Goal: Find specific page/section: Find specific page/section

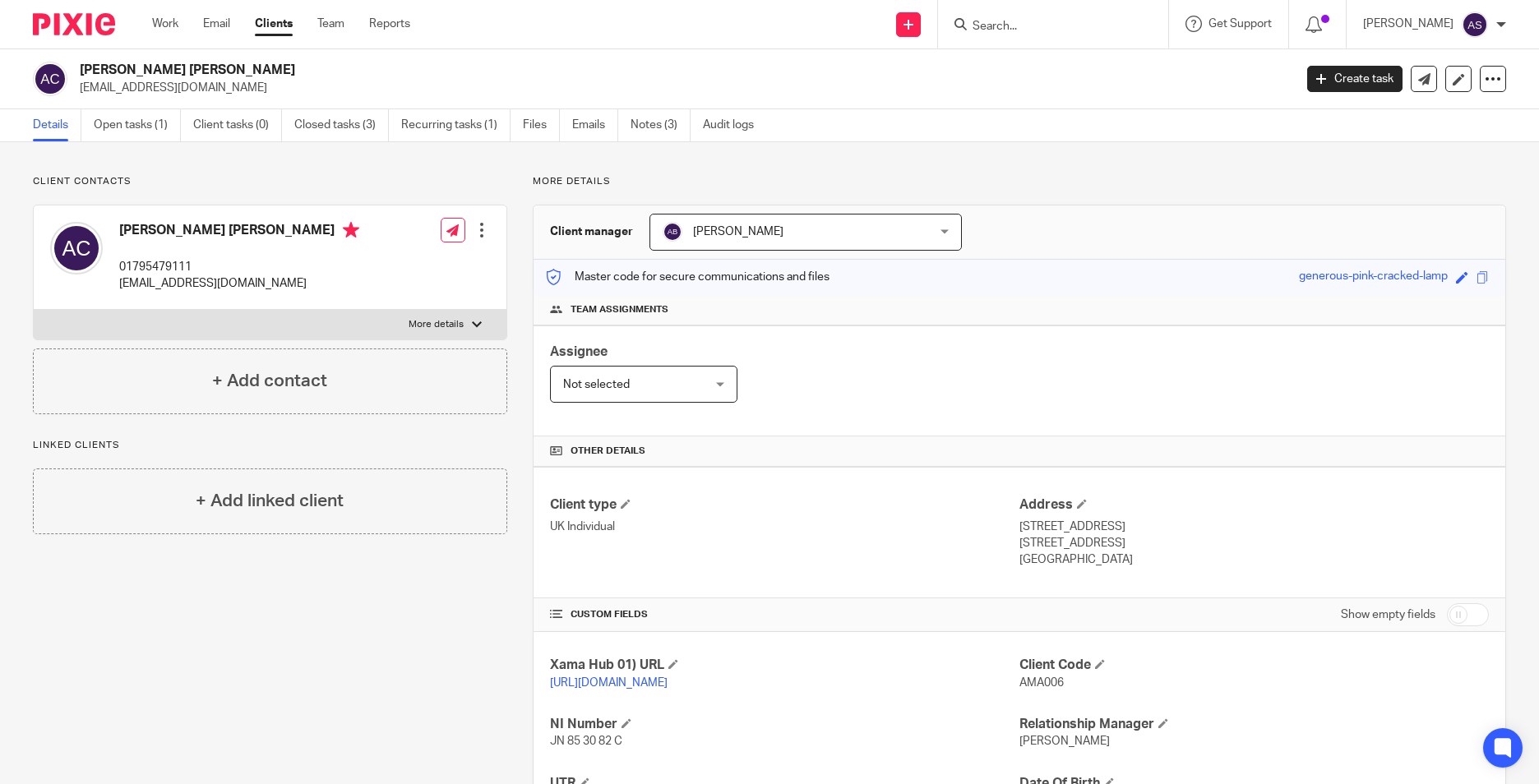
click at [1039, 9] on div at bounding box center [1053, 24] width 230 height 48
click at [1036, 24] on input "Search" at bounding box center [1045, 27] width 148 height 15
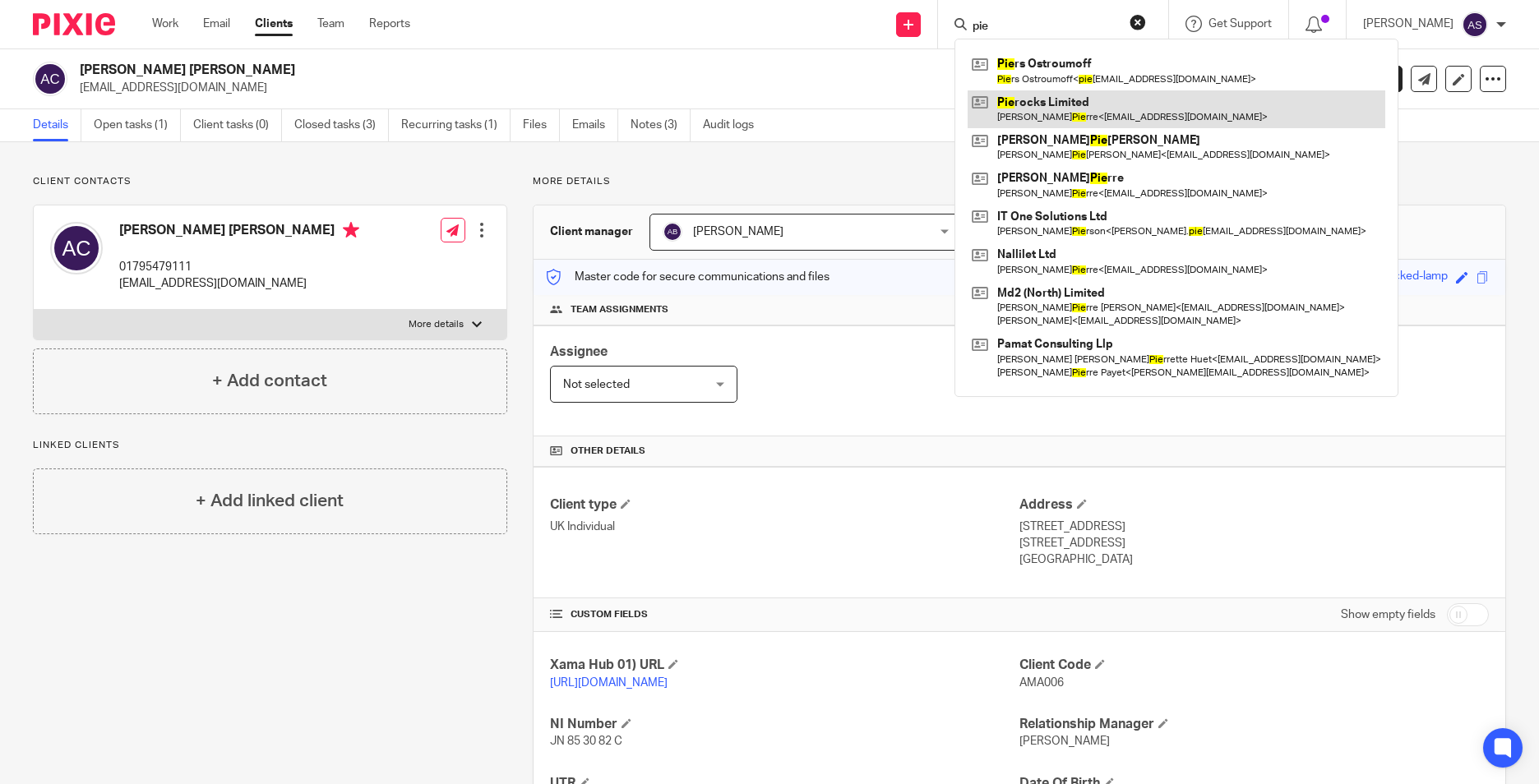
type input "pie"
click at [1095, 109] on link at bounding box center [1176, 109] width 417 height 37
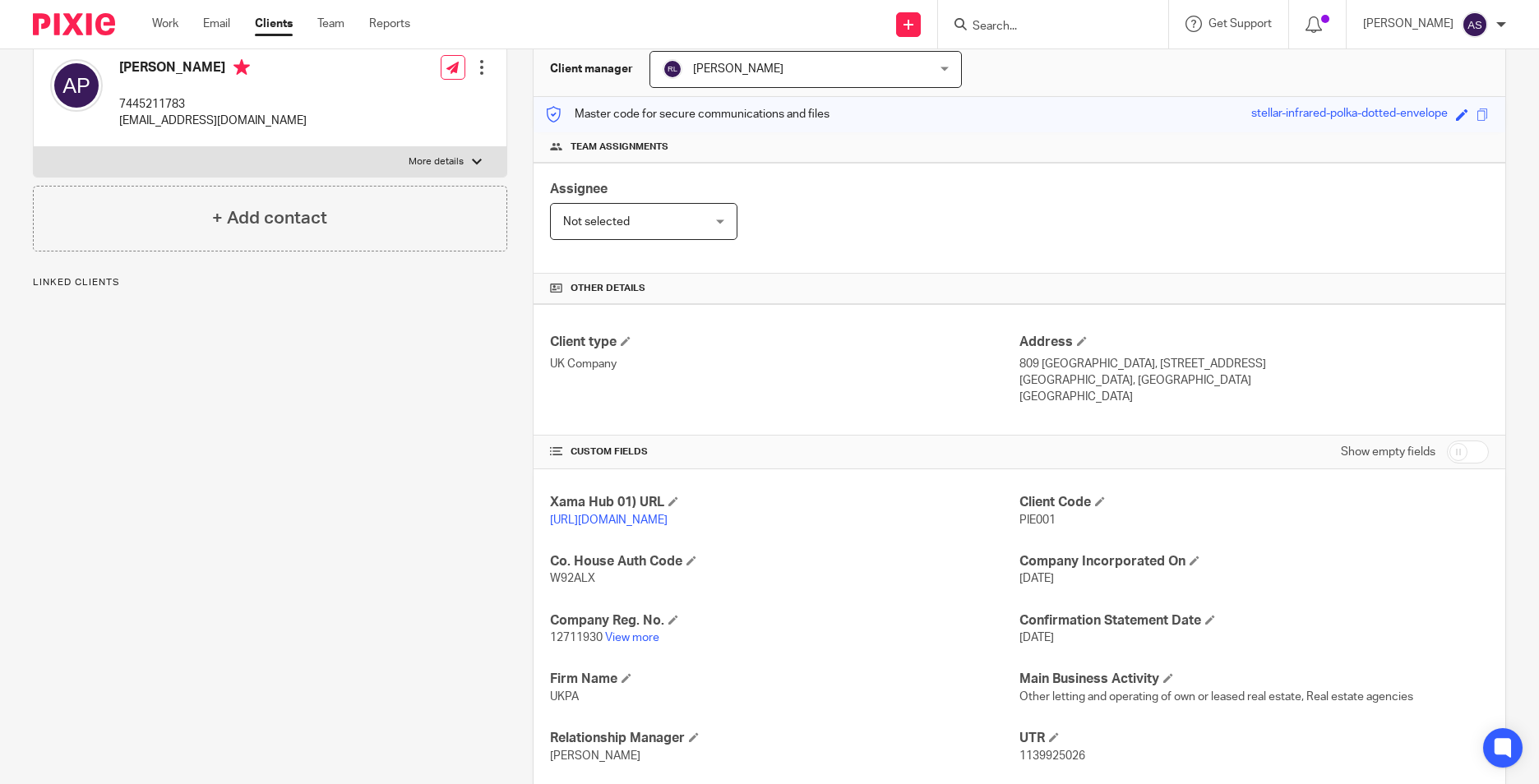
scroll to position [165, 0]
click at [616, 642] on link "View more" at bounding box center [632, 636] width 54 height 12
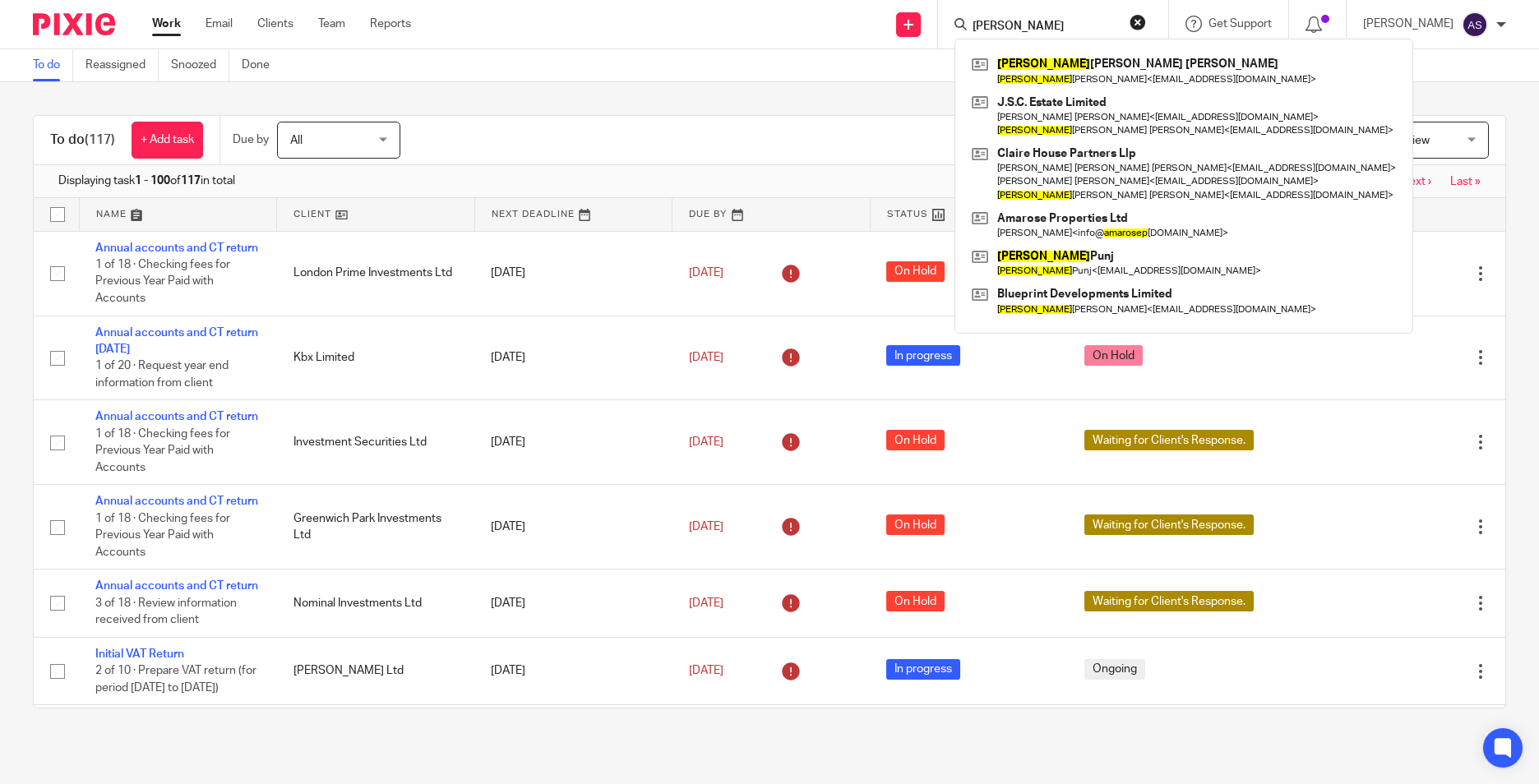
click at [1037, 29] on input "[PERSON_NAME]" at bounding box center [1045, 27] width 148 height 15
click at [1037, 29] on input "amardeep" at bounding box center [1045, 27] width 148 height 15
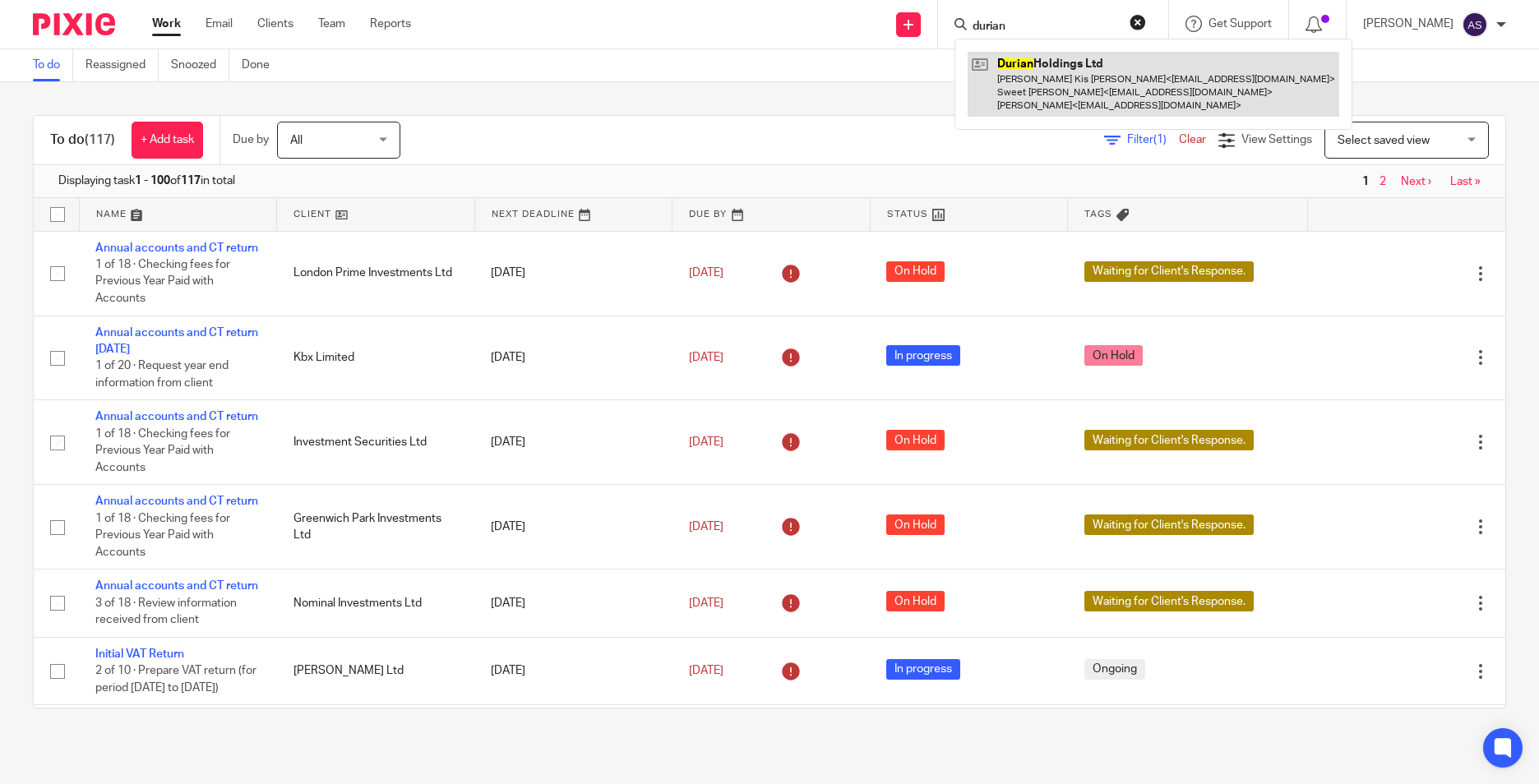
type input "durian"
click at [1066, 95] on link at bounding box center [1153, 85] width 372 height 65
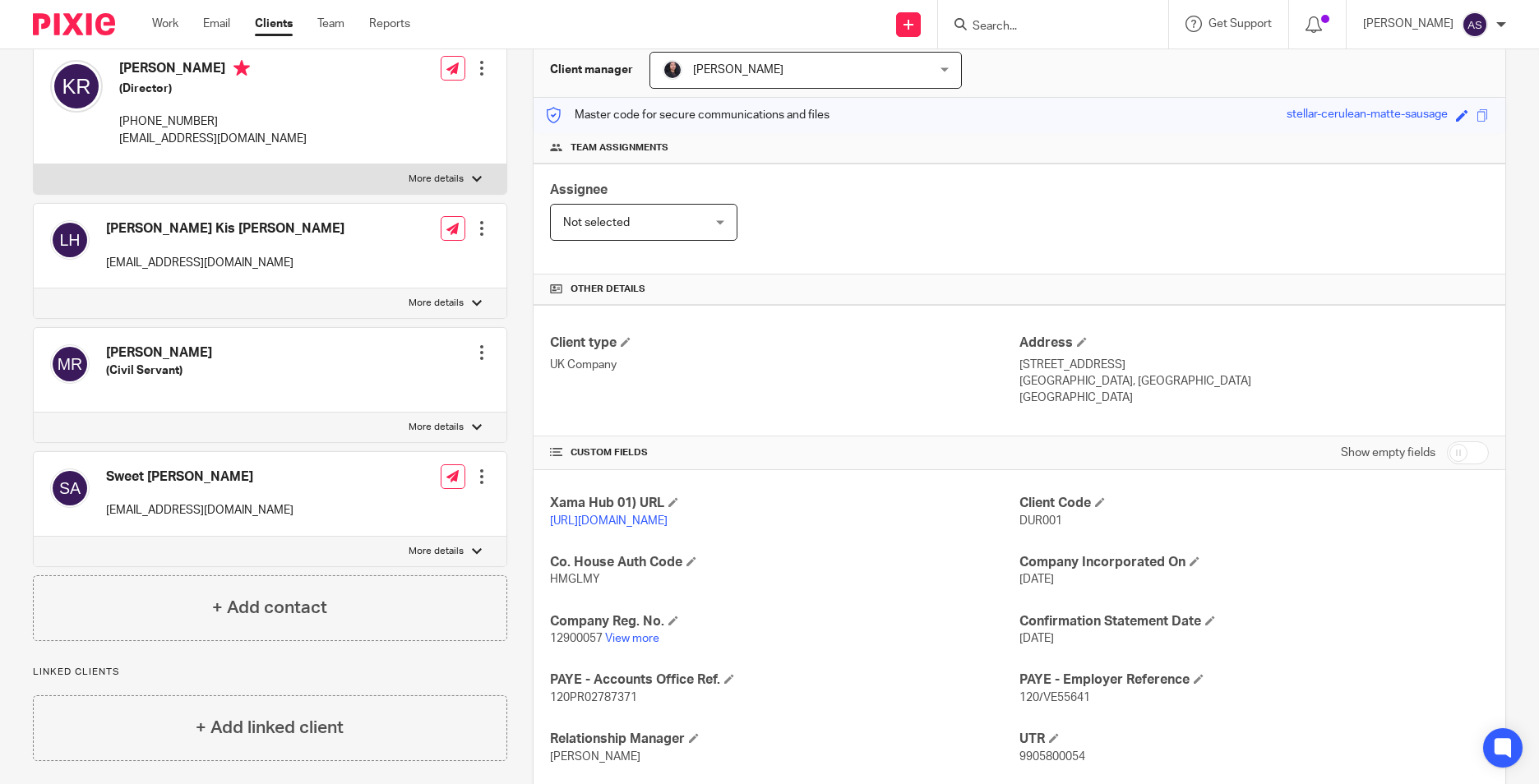
scroll to position [165, 0]
click at [601, 628] on h4 "Company Reg. No." at bounding box center [785, 619] width 470 height 18
click at [611, 642] on link "View more" at bounding box center [632, 636] width 54 height 12
